Goal: Transaction & Acquisition: Purchase product/service

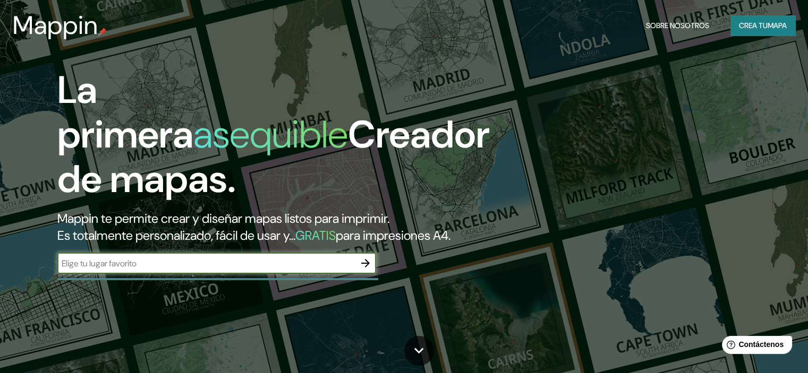
click at [327, 270] on input "text" at bounding box center [206, 264] width 298 height 12
click at [739, 19] on font "Crea tu" at bounding box center [753, 26] width 29 height 14
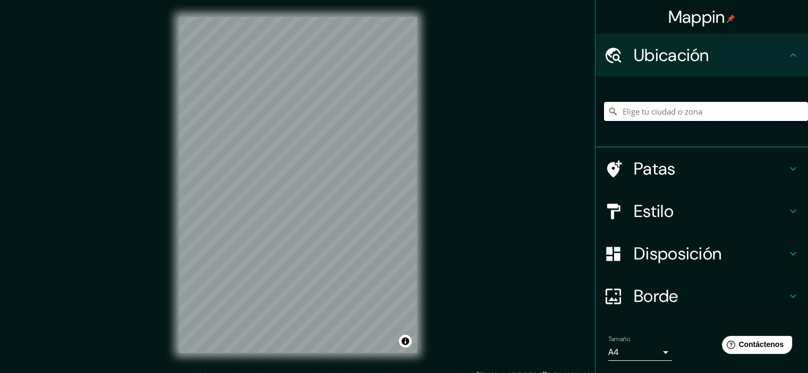
click at [633, 108] on input "Elige tu ciudad o zona" at bounding box center [706, 111] width 204 height 19
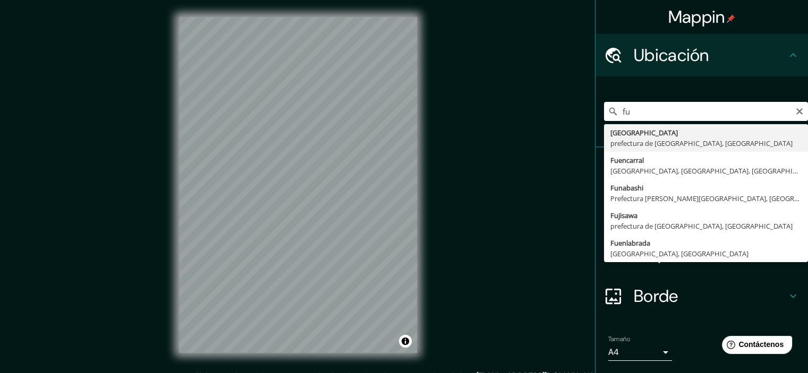
type input "f"
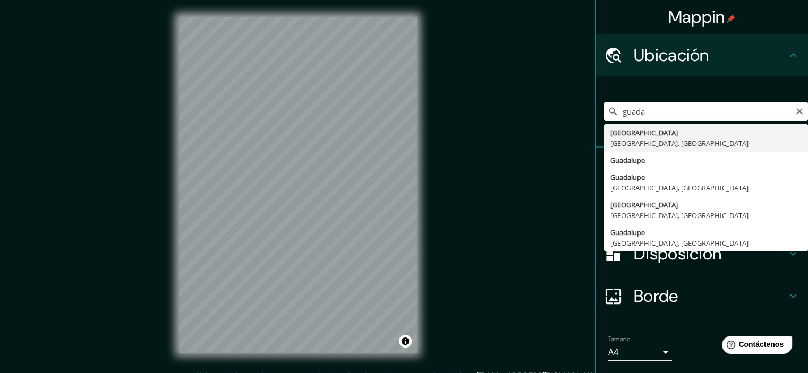
type input "[GEOGRAPHIC_DATA], [GEOGRAPHIC_DATA], [GEOGRAPHIC_DATA]"
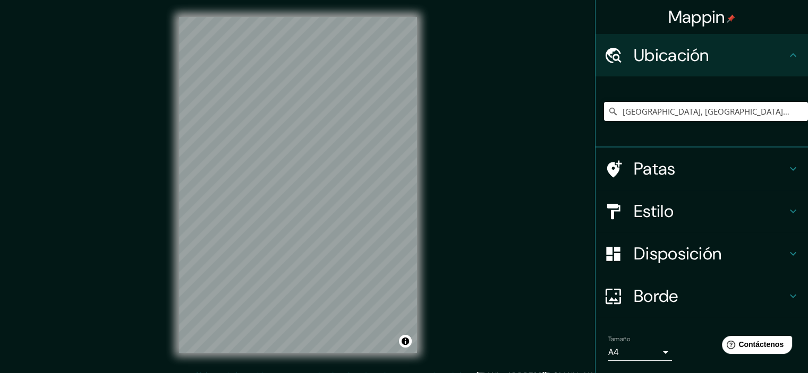
click at [674, 209] on h4 "Estilo" at bounding box center [710, 211] width 153 height 21
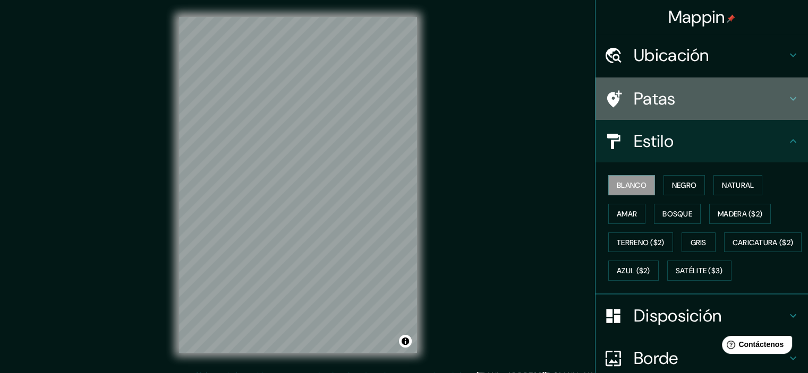
click at [655, 107] on font "Patas" at bounding box center [655, 99] width 42 height 22
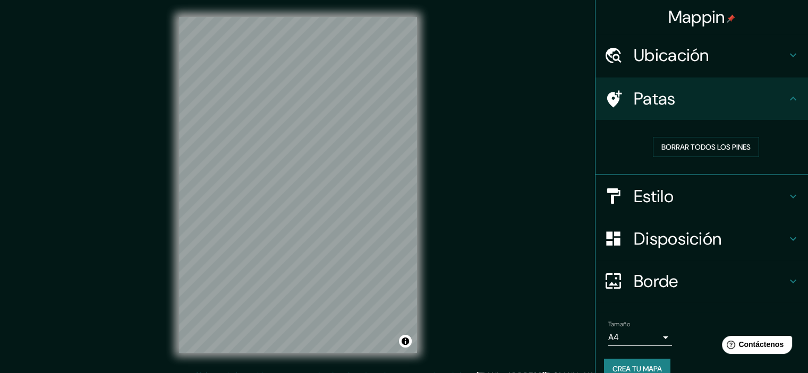
click at [690, 67] on div "Ubicación" at bounding box center [702, 55] width 213 height 43
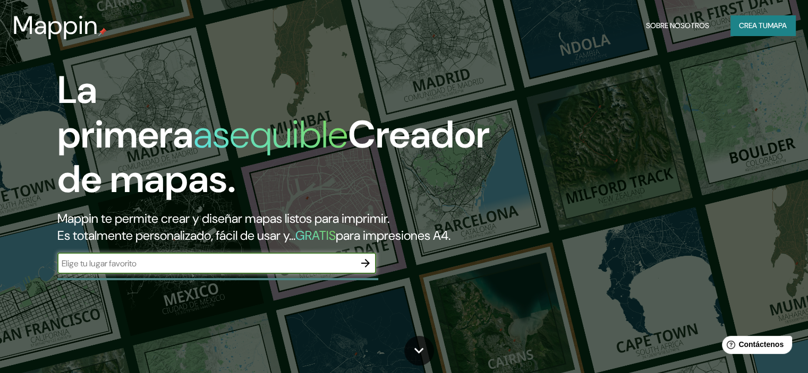
click at [342, 270] on input "text" at bounding box center [206, 264] width 298 height 12
click at [733, 26] on button "Crea tu mapa" at bounding box center [762, 25] width 65 height 20
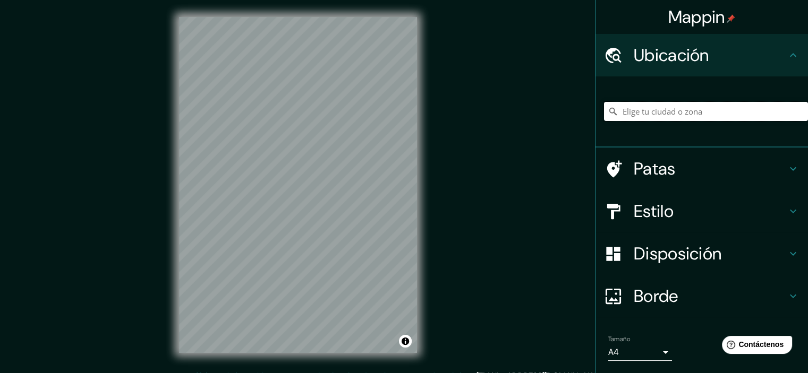
click at [681, 113] on input "Elige tu ciudad o zona" at bounding box center [706, 111] width 204 height 19
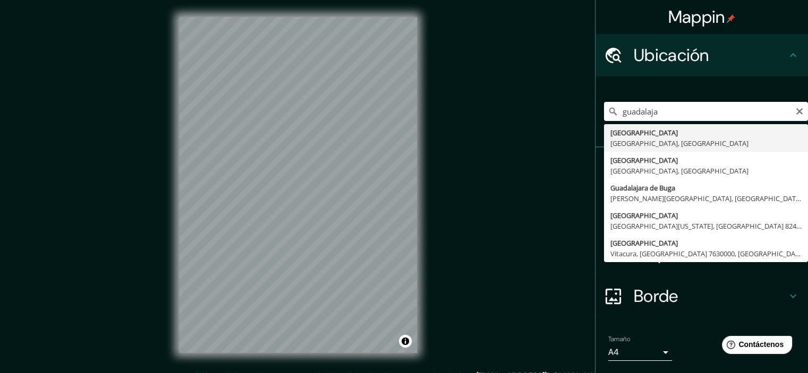
type input "[GEOGRAPHIC_DATA], [GEOGRAPHIC_DATA], [GEOGRAPHIC_DATA]"
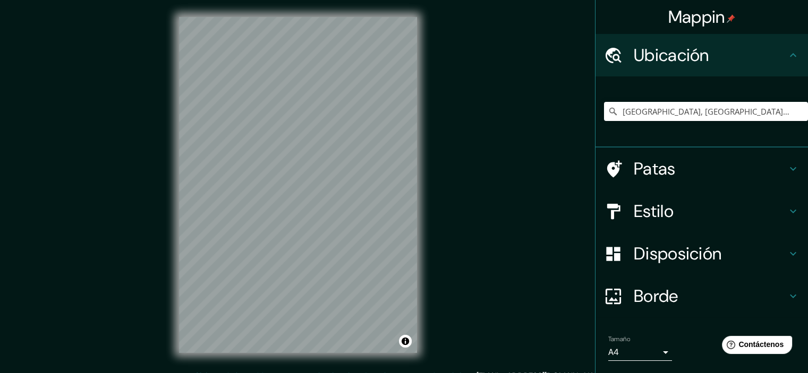
click at [733, 157] on div "Patas" at bounding box center [702, 169] width 213 height 43
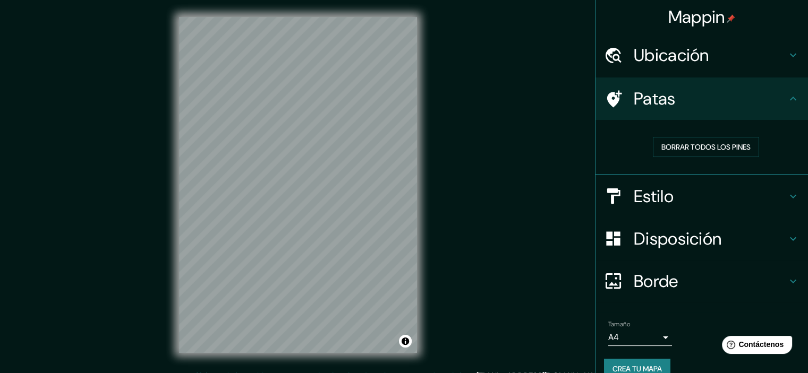
click at [715, 203] on h4 "Estilo" at bounding box center [710, 196] width 153 height 21
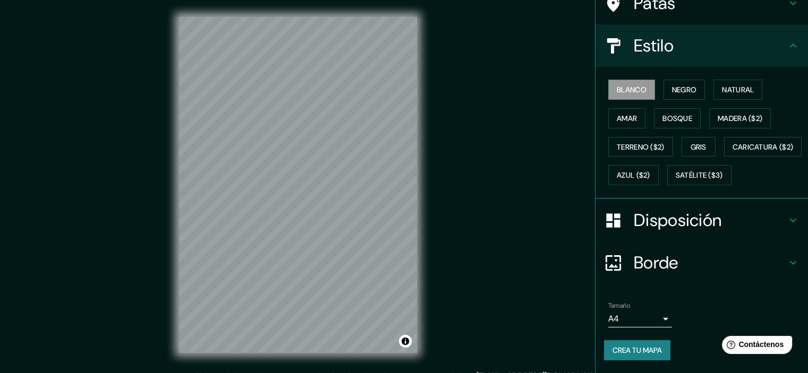
click at [670, 229] on font "Disposición" at bounding box center [678, 220] width 88 height 22
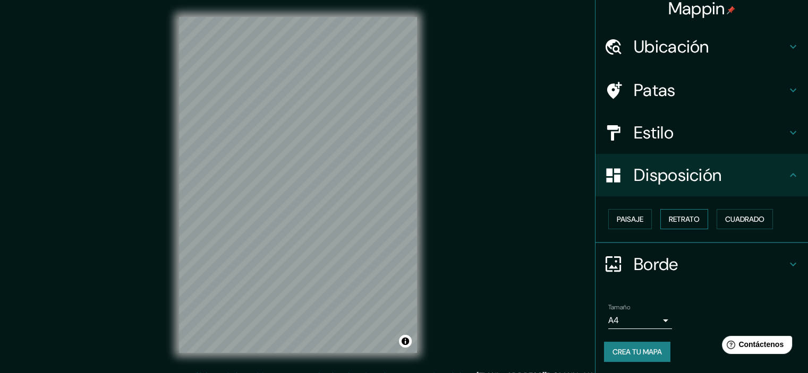
scroll to position [13, 0]
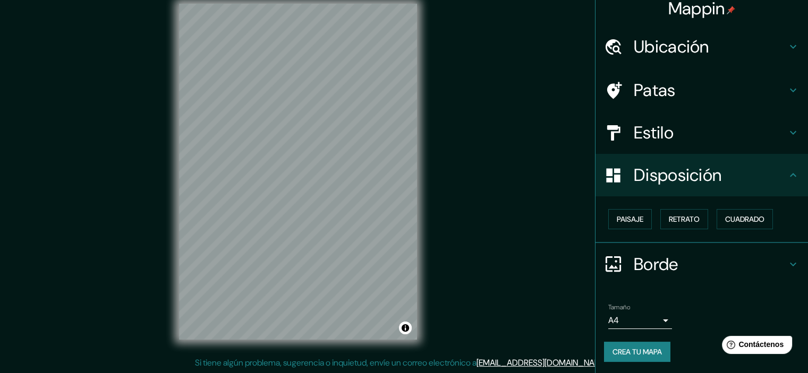
click at [673, 268] on h4 "Borde" at bounding box center [710, 264] width 153 height 21
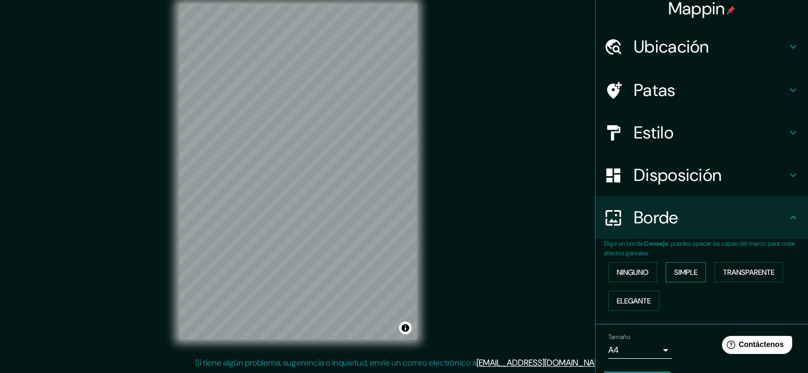
scroll to position [38, 0]
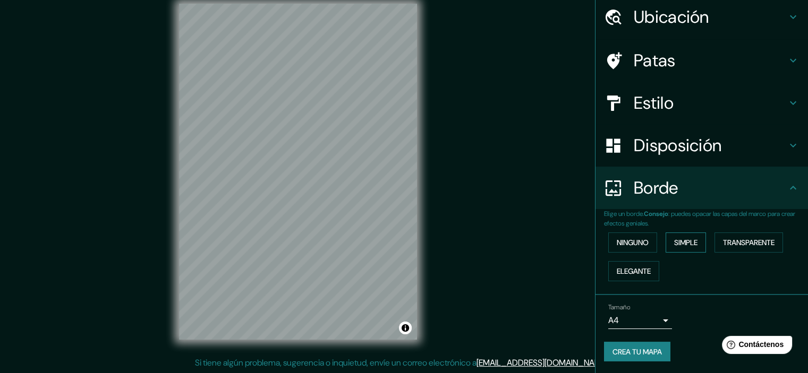
click at [682, 240] on font "Simple" at bounding box center [685, 243] width 23 height 10
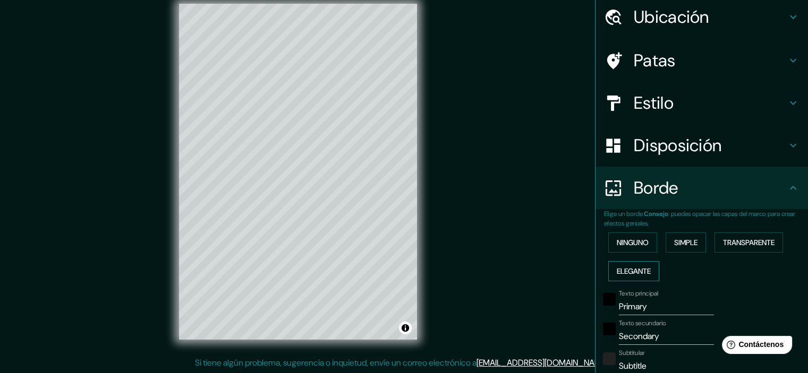
click at [642, 265] on font "Elegante" at bounding box center [634, 272] width 34 height 14
click at [638, 241] on font "Ninguno" at bounding box center [633, 243] width 32 height 10
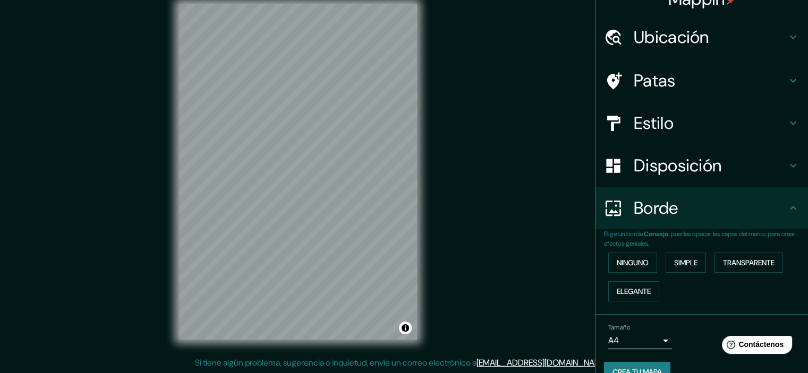
scroll to position [0, 0]
